Goal: Task Accomplishment & Management: Complete application form

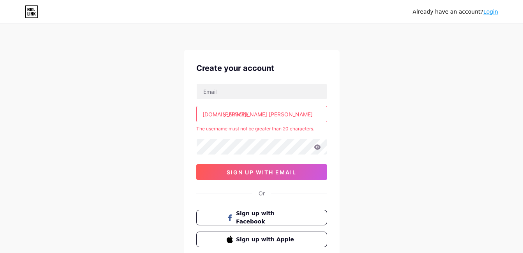
drag, startPoint x: 0, startPoint y: 0, endPoint x: 358, endPoint y: 104, distance: 372.5
click at [358, 104] on div "Already have an account? Login Create your account [DOMAIN_NAME]/ [PERSON_NAME]…" at bounding box center [261, 154] width 523 height 308
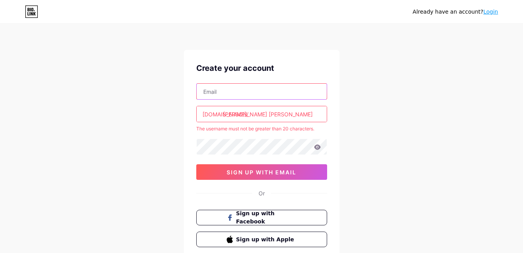
click at [283, 90] on input "text" at bounding box center [262, 92] width 130 height 16
type input "[EMAIL_ADDRESS][DOMAIN_NAME]"
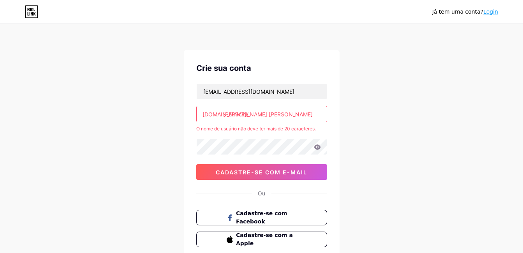
click at [310, 117] on input "[PERSON_NAME] [PERSON_NAME]" at bounding box center [262, 114] width 130 height 16
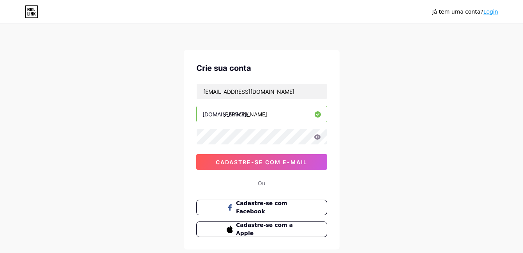
type input "[PERSON_NAME]"
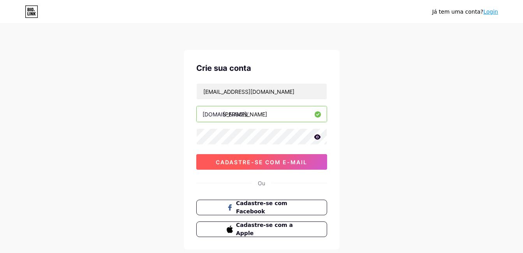
click at [260, 163] on span "Cadastre-se com e-mail" at bounding box center [261, 162] width 91 height 7
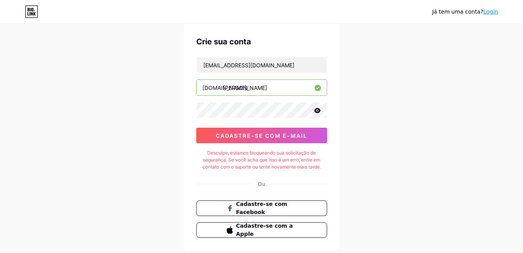
scroll to position [27, 0]
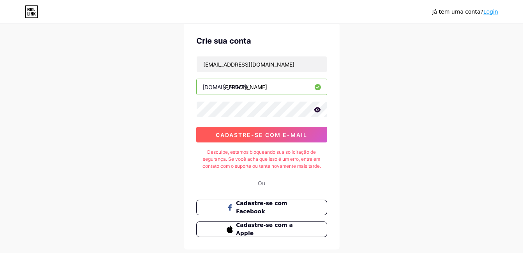
click at [244, 132] on span "Cadastre-se com e-mail" at bounding box center [261, 135] width 91 height 7
click at [252, 232] on span "Cadastre-se com a Apple" at bounding box center [265, 229] width 61 height 17
